Goal: Entertainment & Leisure: Consume media (video, audio)

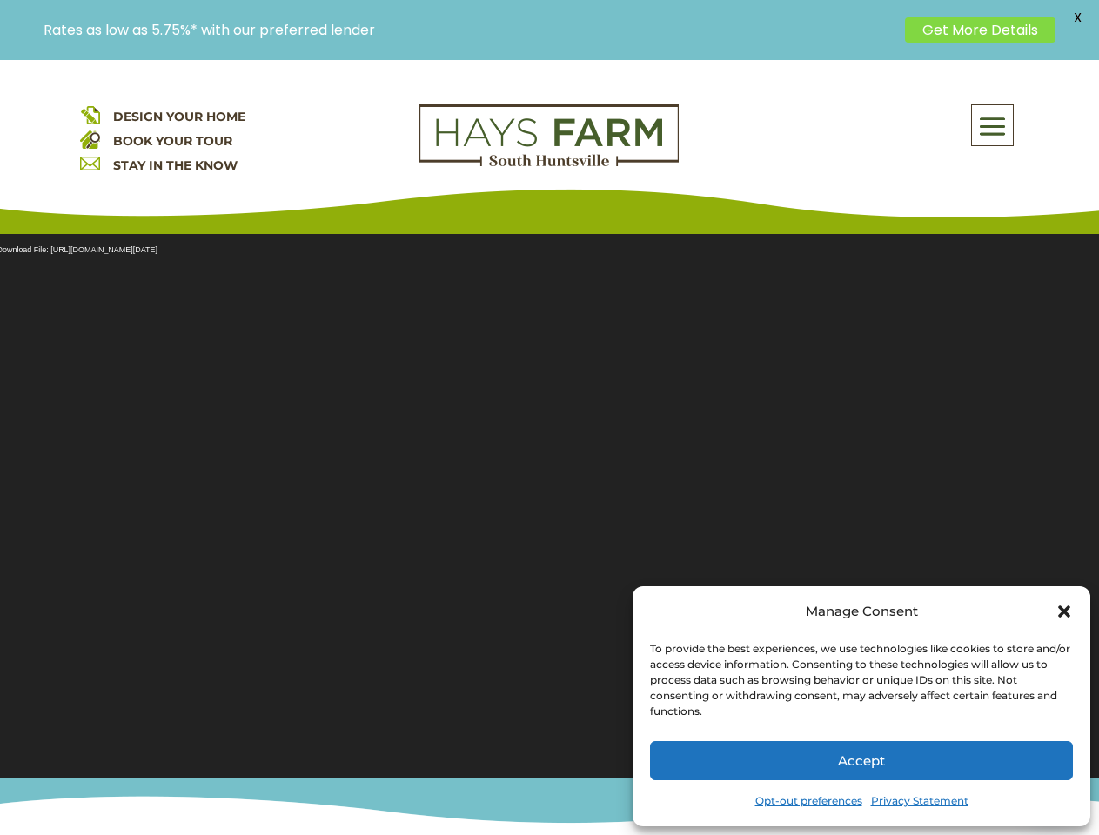
click at [549, 447] on section "Video Player Media error: Format(s) not supported or source(s) not found Downlo…" at bounding box center [549, 494] width 1099 height 565
click at [993, 125] on span at bounding box center [992, 126] width 41 height 40
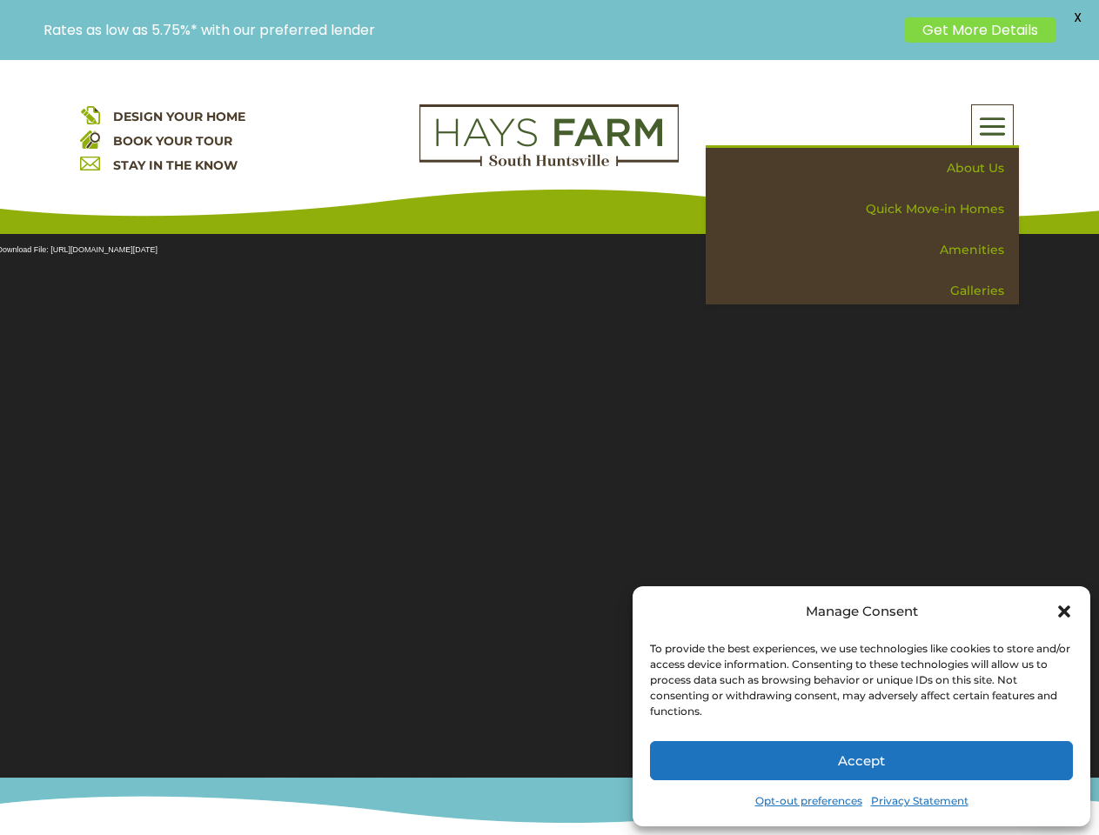
click at [549, 495] on section "Video Player Media error: Format(s) not supported or source(s) not found Downlo…" at bounding box center [549, 494] width 1099 height 565
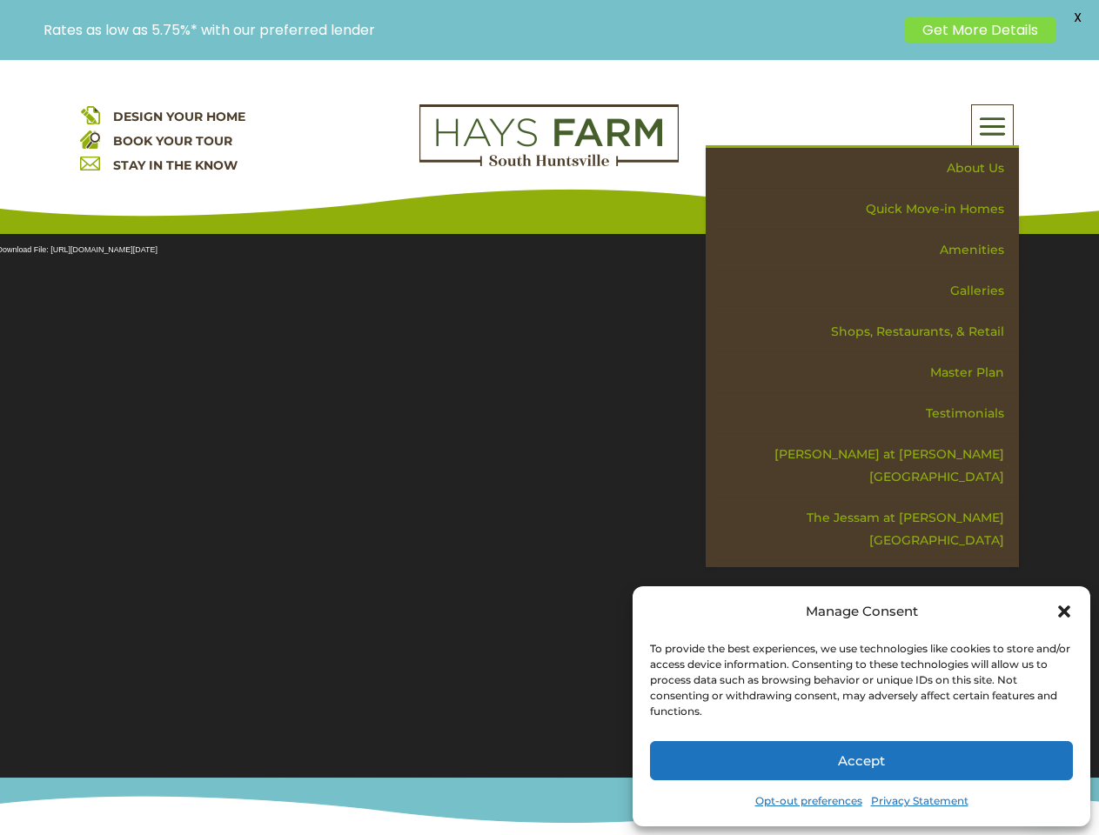
click at [549, 495] on section "Video Player Media error: Format(s) not supported or source(s) not found Downlo…" at bounding box center [549, 494] width 1099 height 565
click at [1077, 17] on span "X" at bounding box center [1077, 17] width 26 height 26
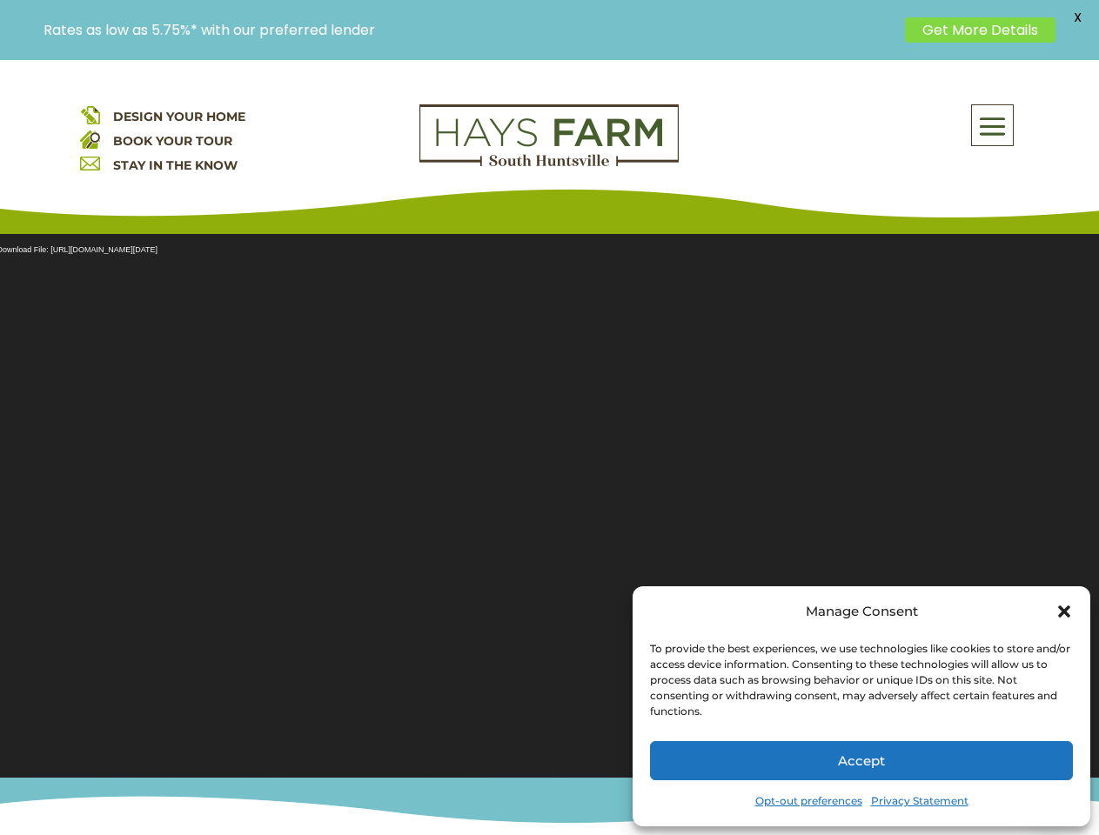
click at [549, 447] on section "Video Player Media error: Format(s) not supported or source(s) not found Downlo…" at bounding box center [549, 494] width 1099 height 565
click at [993, 125] on span at bounding box center [992, 126] width 41 height 40
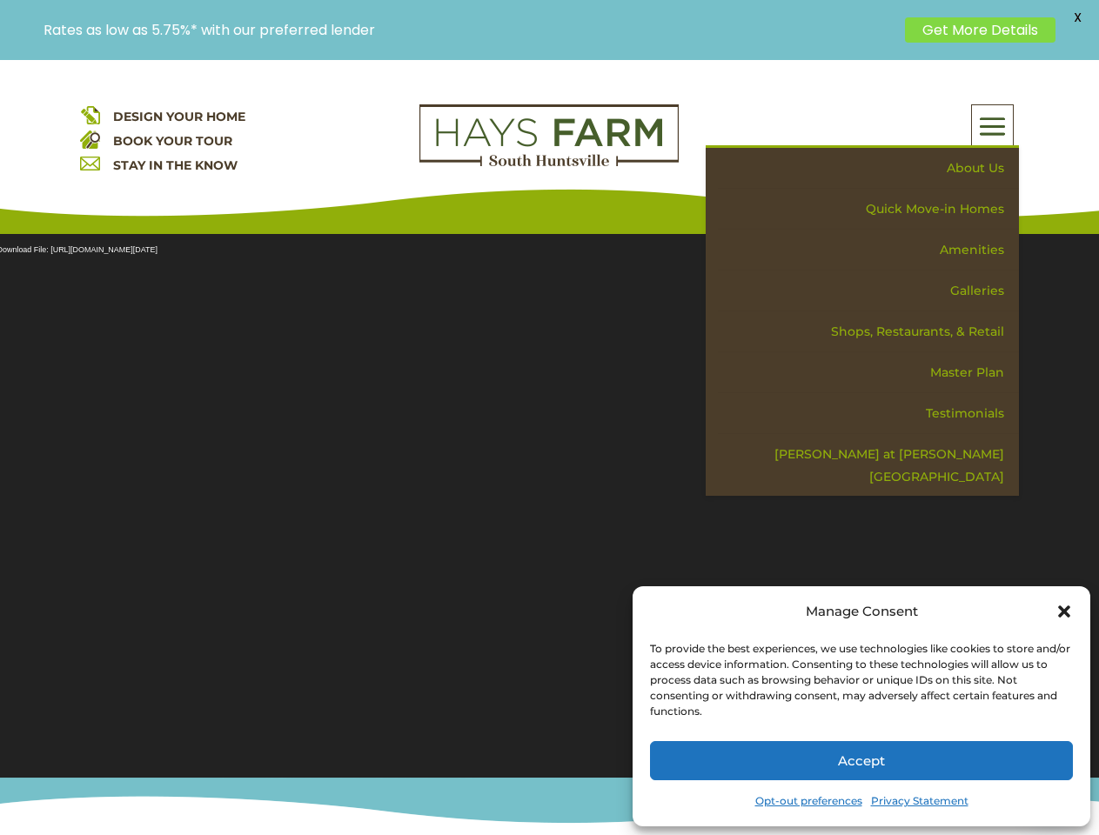
click at [549, 495] on section "Video Player Media error: Format(s) not supported or source(s) not found Downlo…" at bounding box center [549, 494] width 1099 height 565
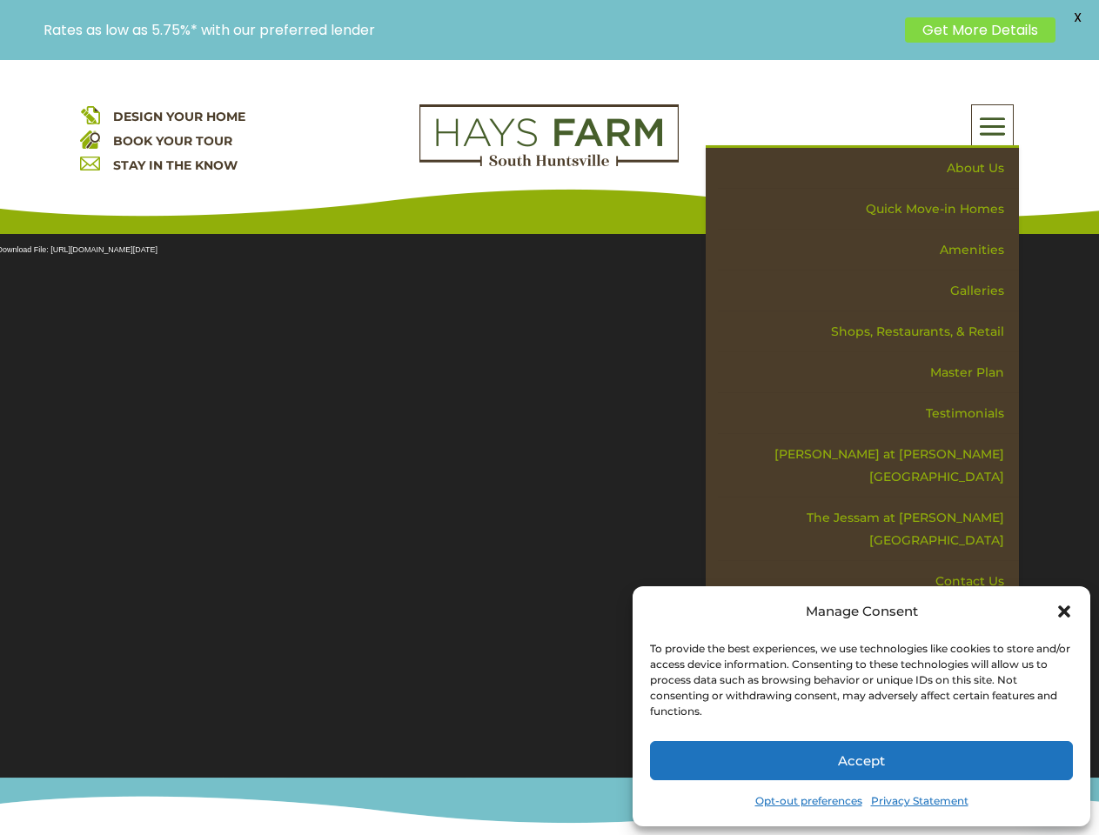
click at [549, 495] on section "Video Player Media error: Format(s) not supported or source(s) not found Downlo…" at bounding box center [549, 494] width 1099 height 565
click at [1077, 17] on span "X" at bounding box center [1077, 17] width 26 height 26
